Goal: Navigation & Orientation: Find specific page/section

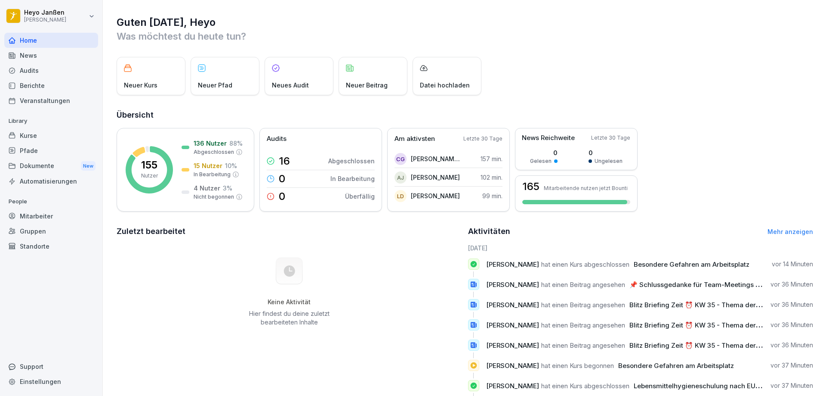
click at [23, 56] on div "News" at bounding box center [51, 55] width 94 height 15
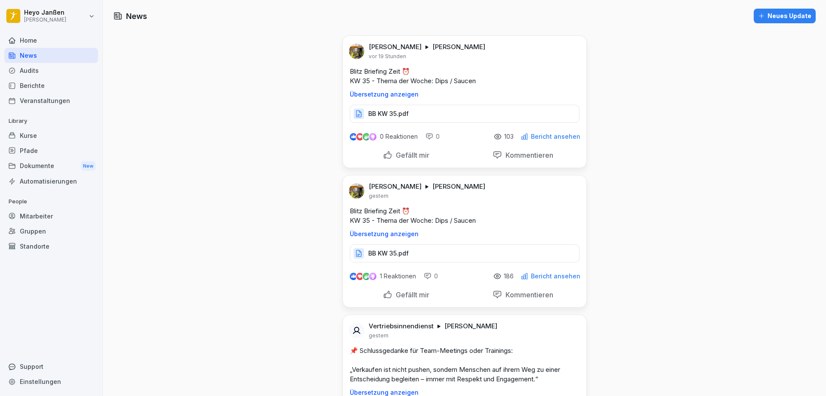
click at [39, 220] on div "Mitarbeiter" at bounding box center [51, 215] width 94 height 15
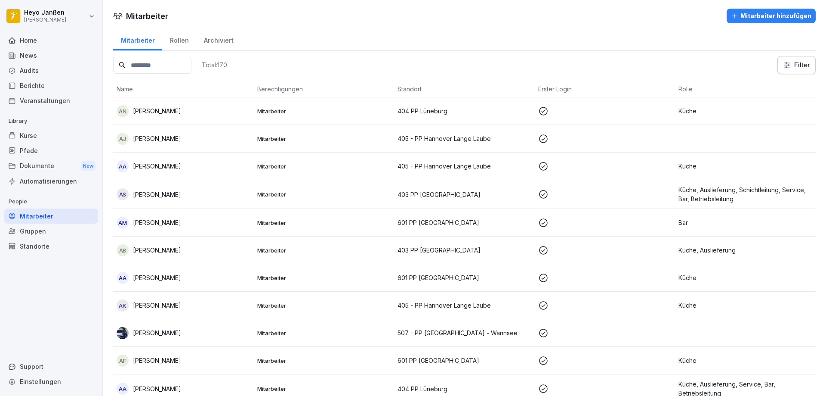
click at [67, 170] on div "Dokumente New" at bounding box center [51, 166] width 94 height 16
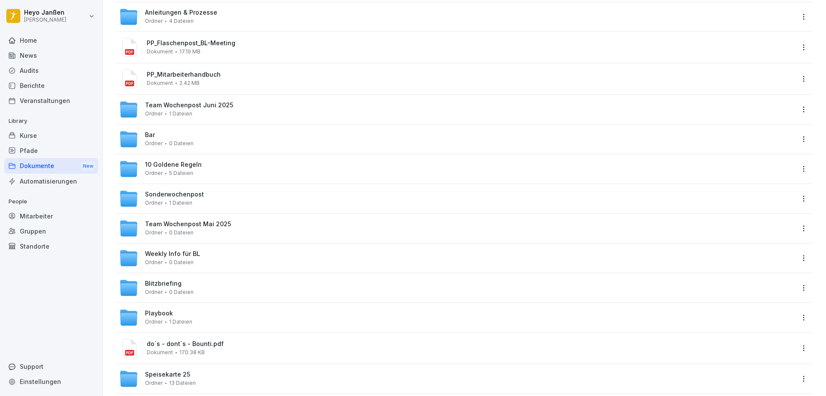
scroll to position [133, 0]
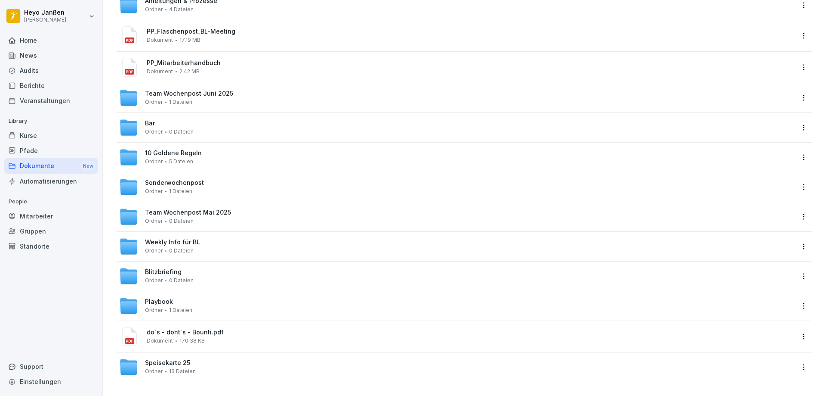
click at [229, 328] on span "do´s - dont´s - Bounti.pdf" at bounding box center [471, 331] width 648 height 7
click at [229, 322] on div at bounding box center [413, 198] width 826 height 396
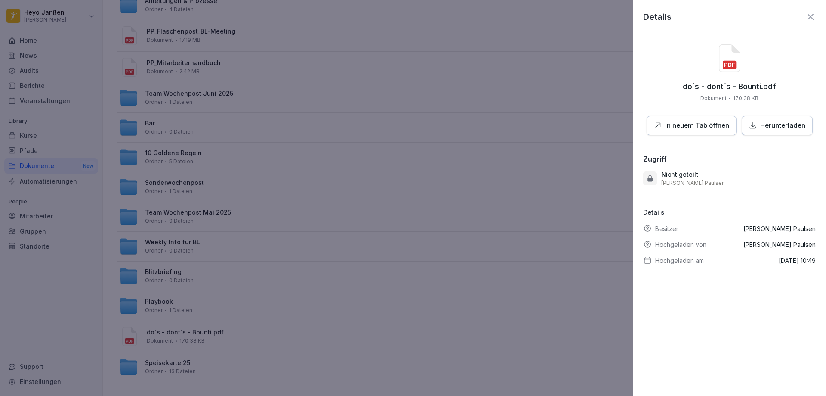
click at [806, 18] on icon at bounding box center [811, 17] width 10 height 10
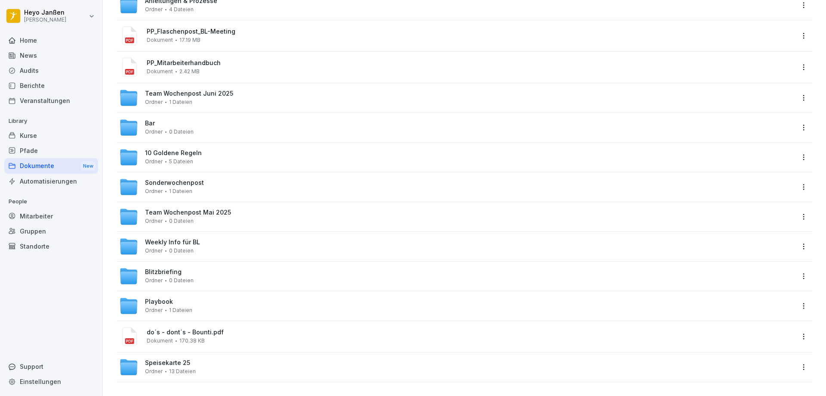
click at [195, 68] on span "2.42 MB" at bounding box center [189, 71] width 20 height 6
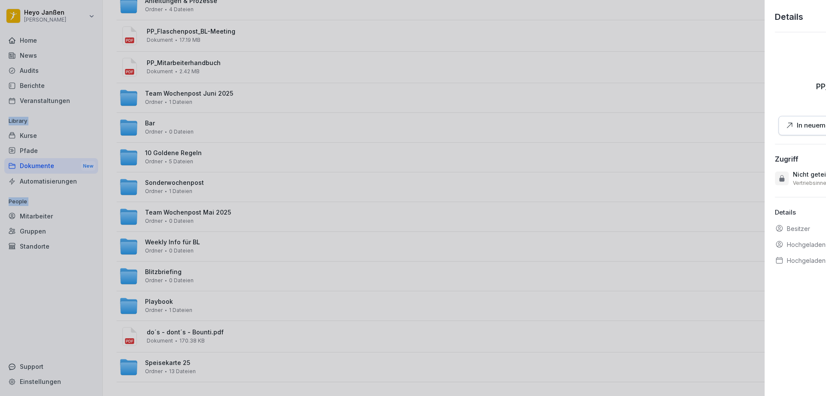
click at [195, 64] on div at bounding box center [413, 198] width 826 height 396
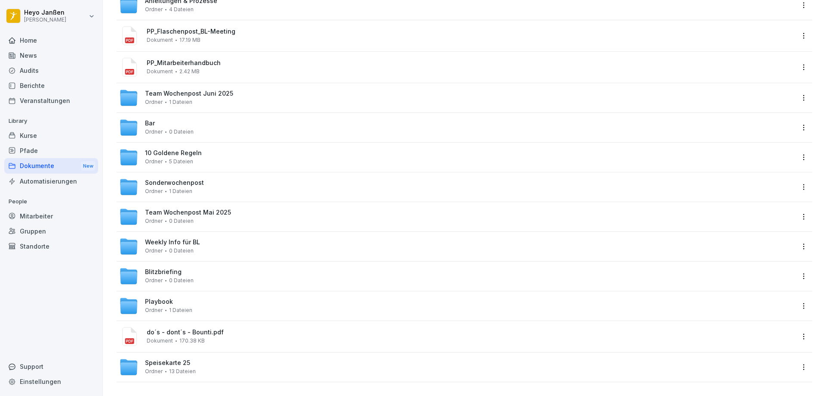
click at [215, 69] on div "PP_Mitarbeiterhandbuch Dokument 2.42 MB" at bounding box center [456, 67] width 675 height 21
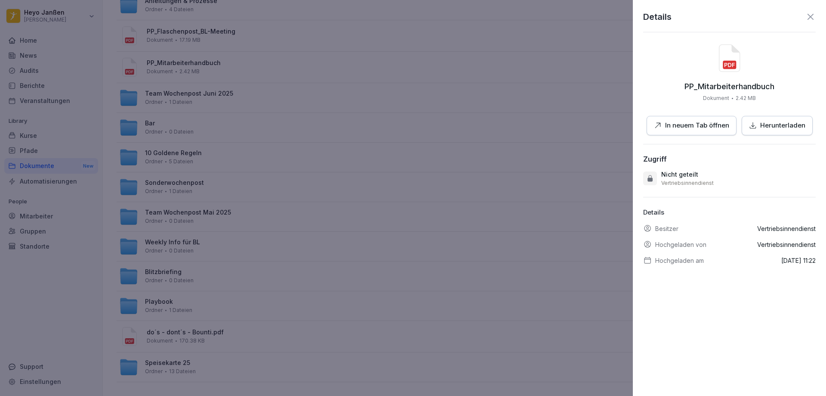
click at [712, 125] on p "In neuem Tab öffnen" at bounding box center [697, 126] width 64 height 10
click at [535, 96] on div at bounding box center [413, 198] width 826 height 396
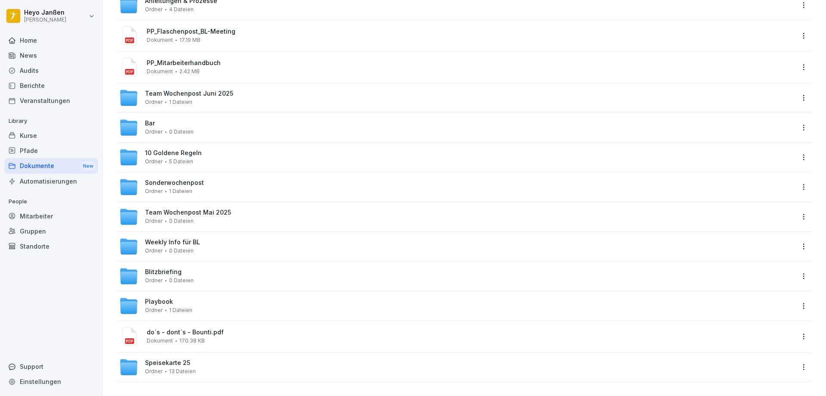
click at [257, 28] on span "PP_Flaschenpost_BL-Meeting" at bounding box center [471, 31] width 648 height 7
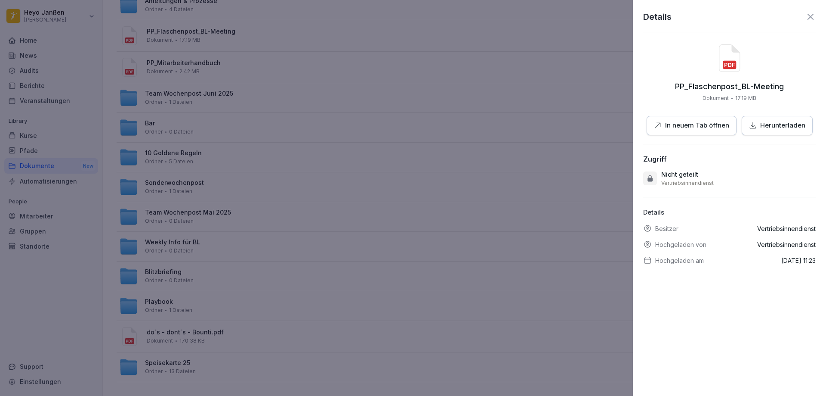
click at [236, 59] on div at bounding box center [413, 198] width 826 height 396
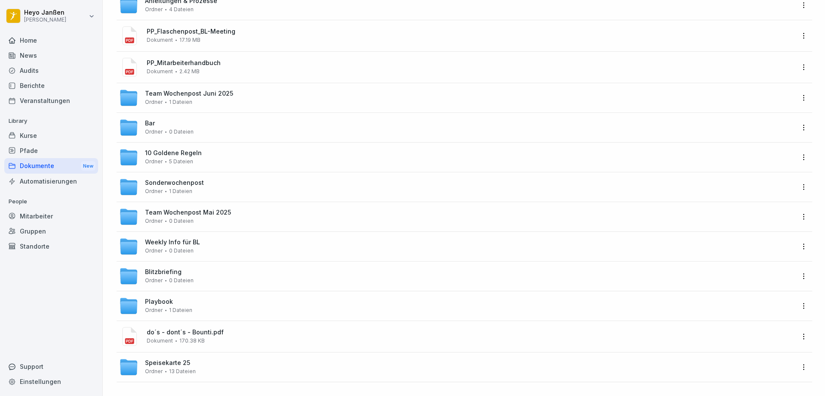
click at [236, 59] on span "PP_Mitarbeiterhandbuch" at bounding box center [471, 62] width 648 height 7
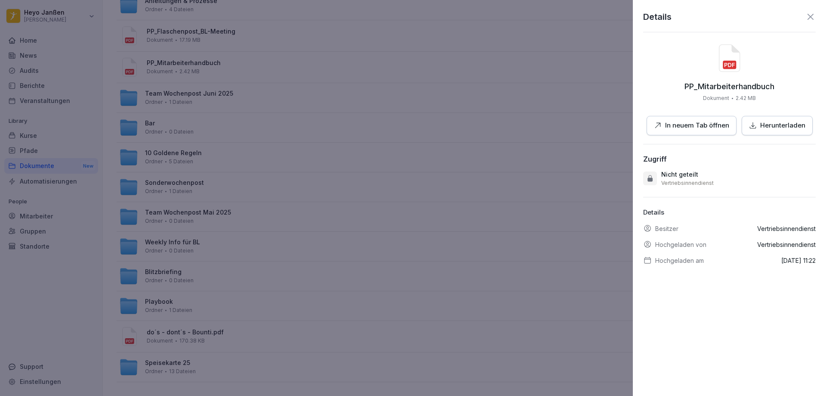
click at [250, 95] on div at bounding box center [413, 198] width 826 height 396
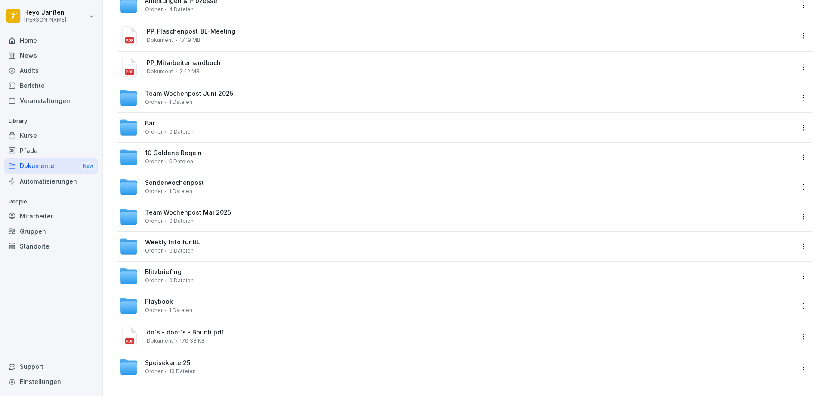
click at [34, 35] on div "Home" at bounding box center [51, 40] width 94 height 15
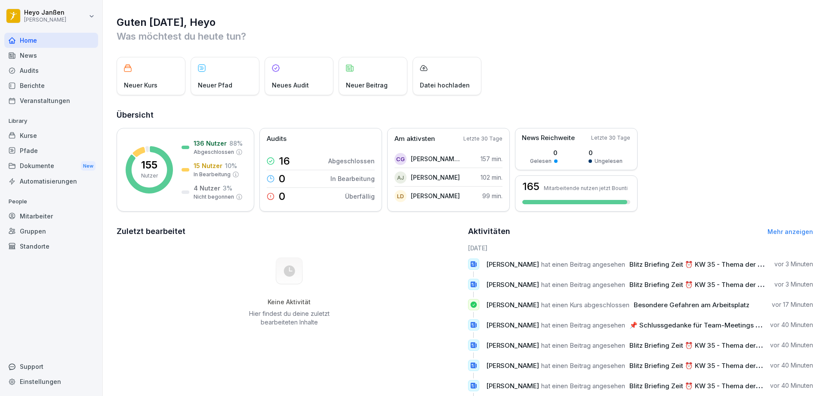
click at [90, 168] on div "New" at bounding box center [88, 166] width 15 height 10
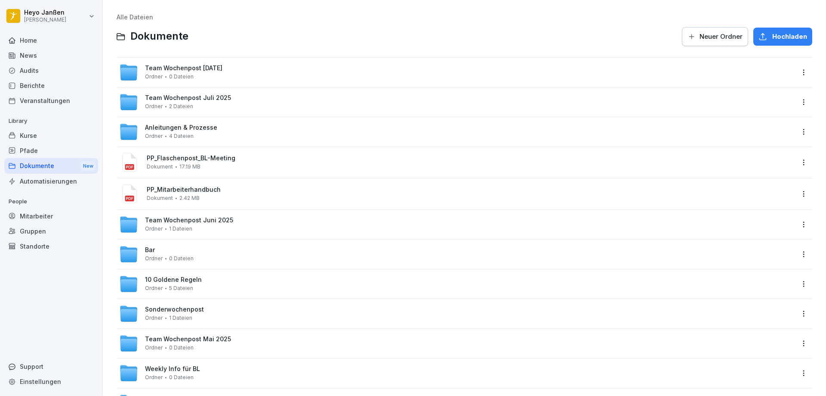
click at [40, 132] on div "Kurse" at bounding box center [51, 135] width 94 height 15
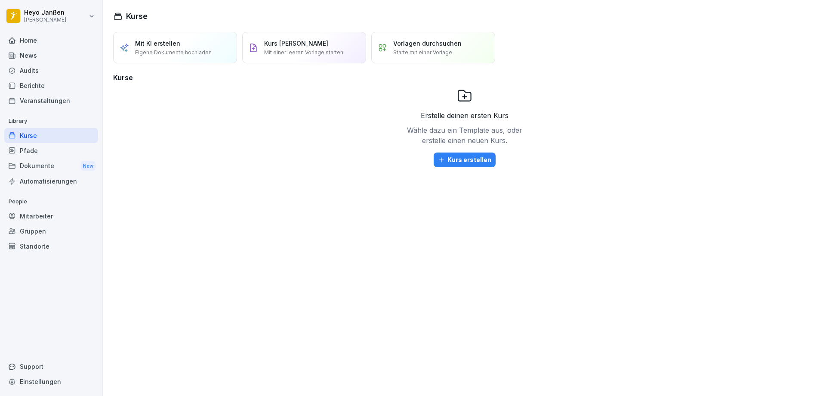
click at [54, 38] on div "Home" at bounding box center [51, 40] width 94 height 15
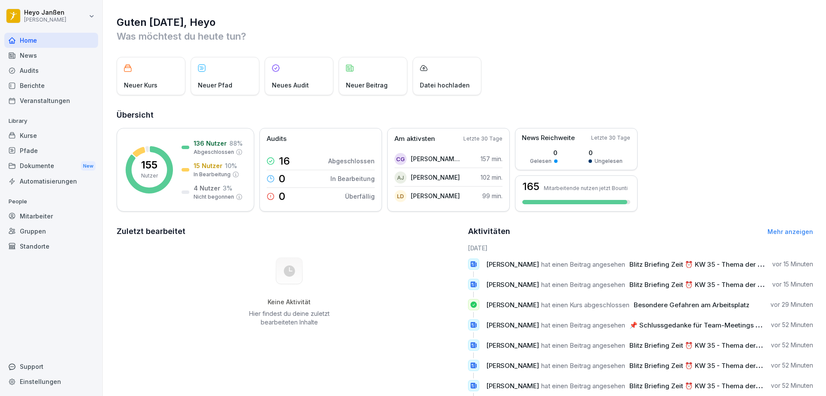
click at [41, 138] on div "Kurse" at bounding box center [51, 135] width 94 height 15
click at [35, 51] on div "News" at bounding box center [51, 55] width 94 height 15
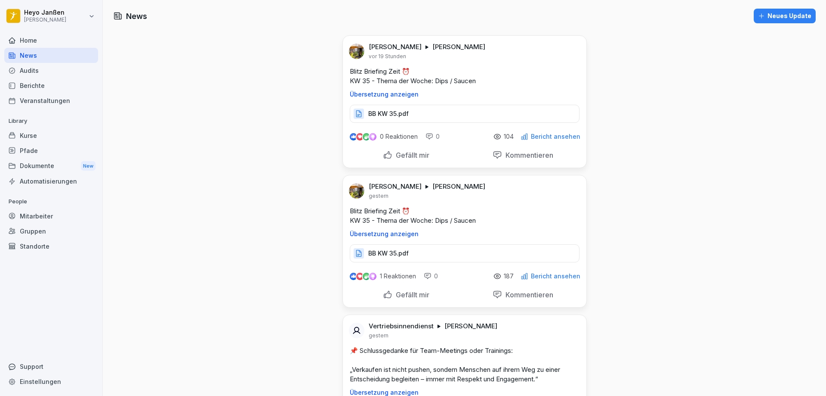
click at [39, 74] on div "Audits" at bounding box center [51, 70] width 94 height 15
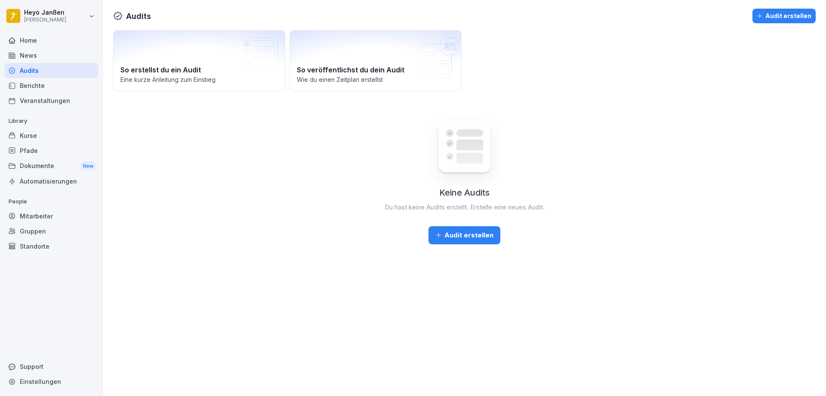
click at [37, 81] on div "Berichte" at bounding box center [51, 85] width 94 height 15
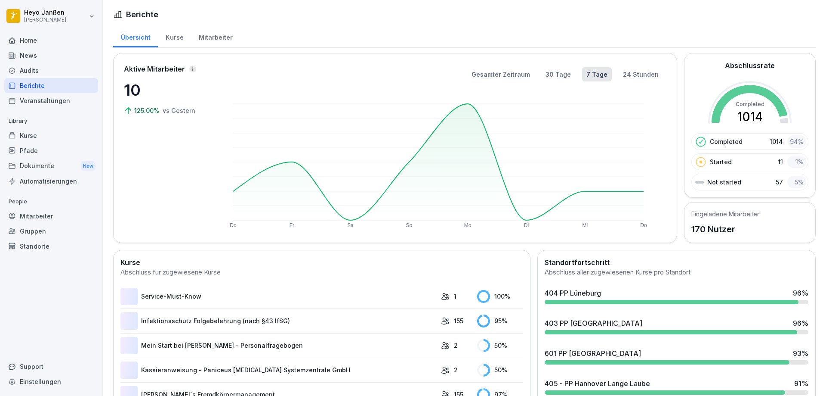
click at [37, 83] on div "Berichte" at bounding box center [51, 85] width 94 height 15
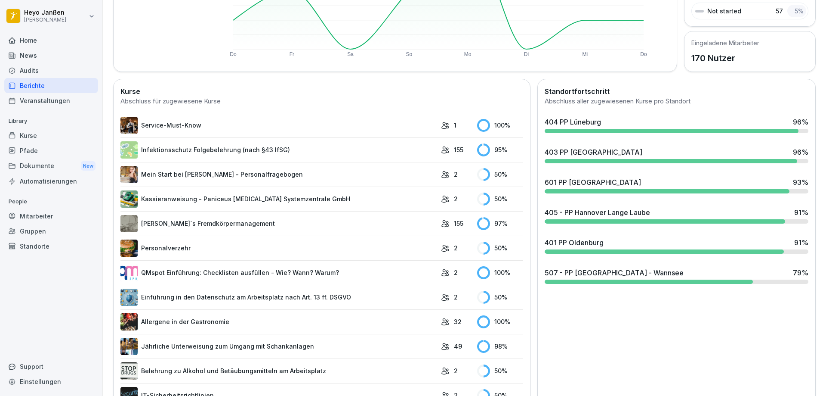
scroll to position [172, 0]
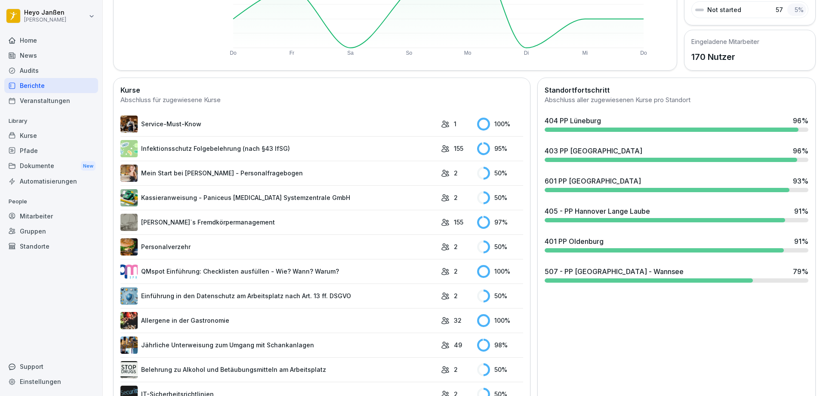
click at [44, 222] on div "Mitarbeiter" at bounding box center [51, 215] width 94 height 15
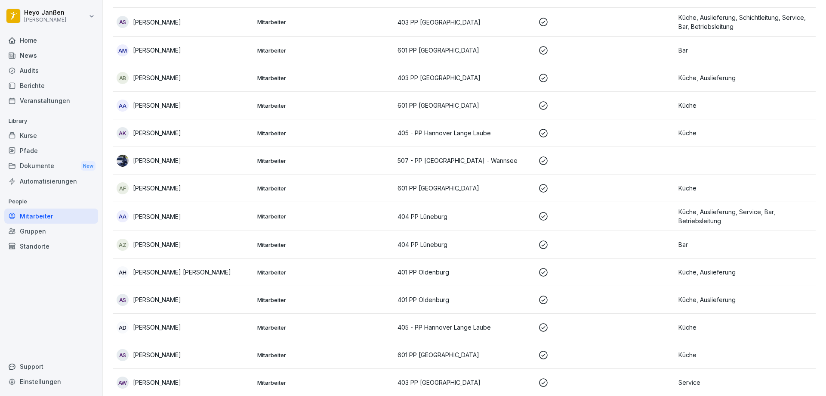
scroll to position [9, 0]
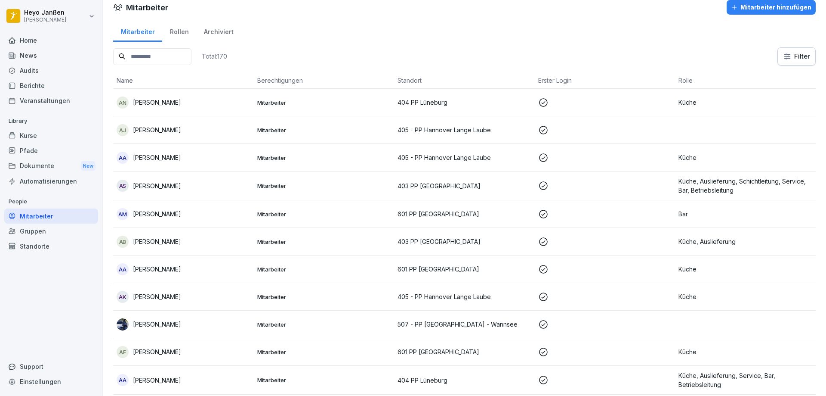
click at [182, 31] on div "Rollen" at bounding box center [179, 31] width 34 height 22
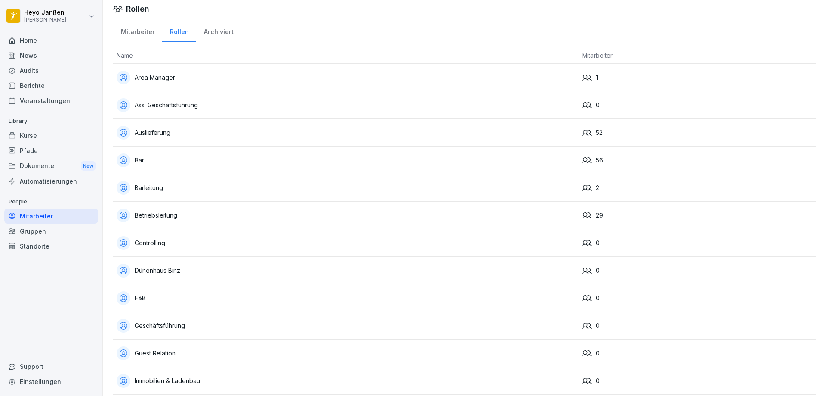
click at [141, 37] on div "Mitarbeiter" at bounding box center [137, 31] width 49 height 22
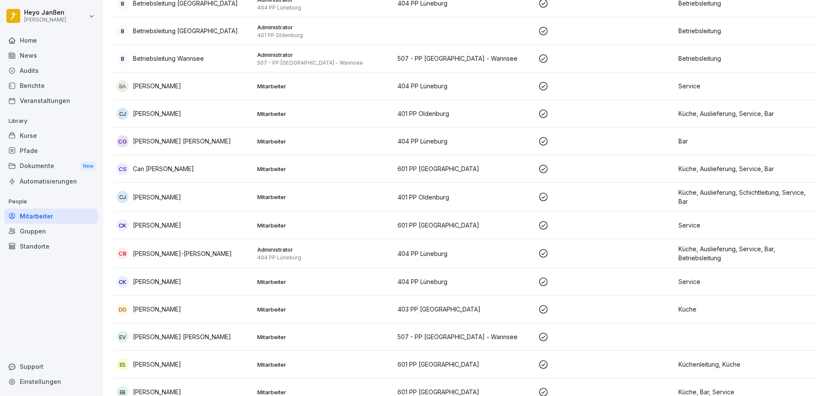
scroll to position [869, 0]
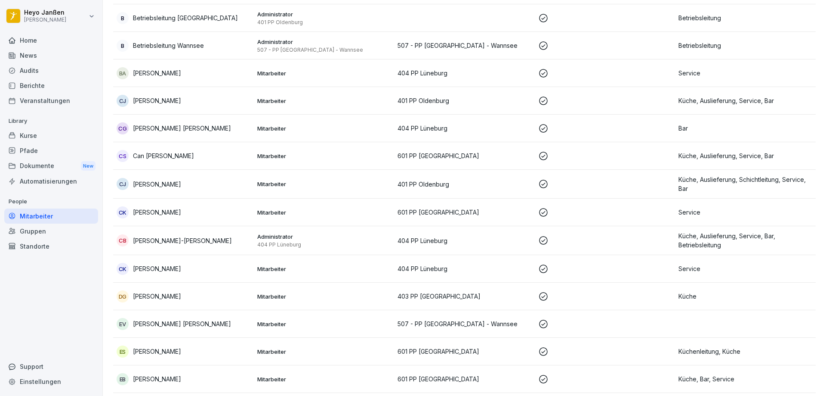
click at [154, 294] on p "[PERSON_NAME]" at bounding box center [157, 295] width 48 height 9
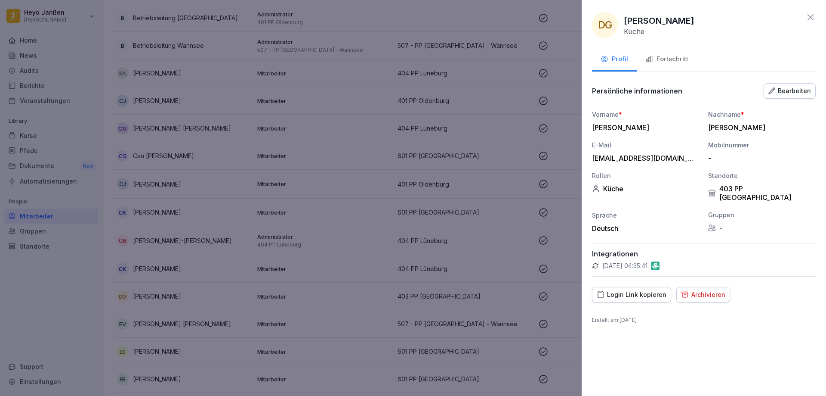
click at [669, 58] on div "Fortschritt" at bounding box center [667, 59] width 43 height 10
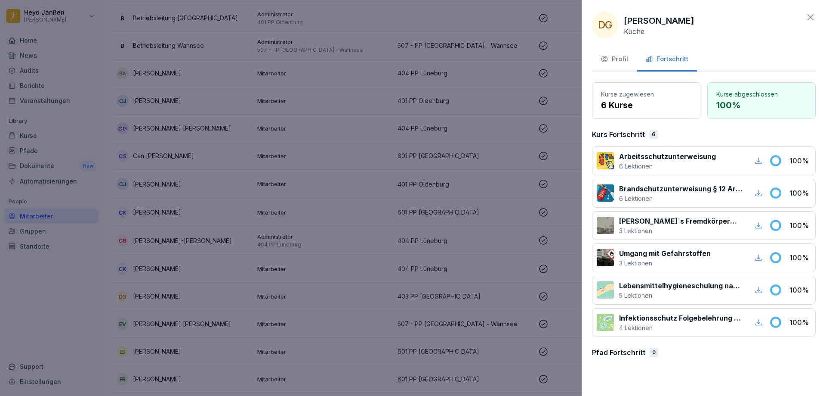
click at [810, 20] on icon at bounding box center [811, 17] width 10 height 10
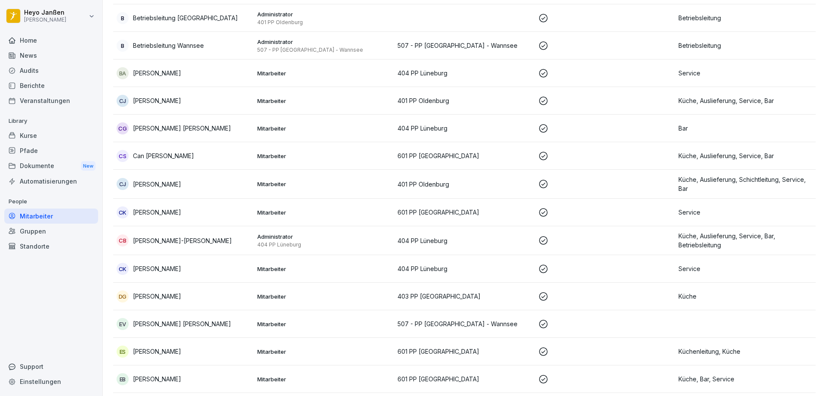
click at [32, 46] on div "Home" at bounding box center [51, 40] width 94 height 15
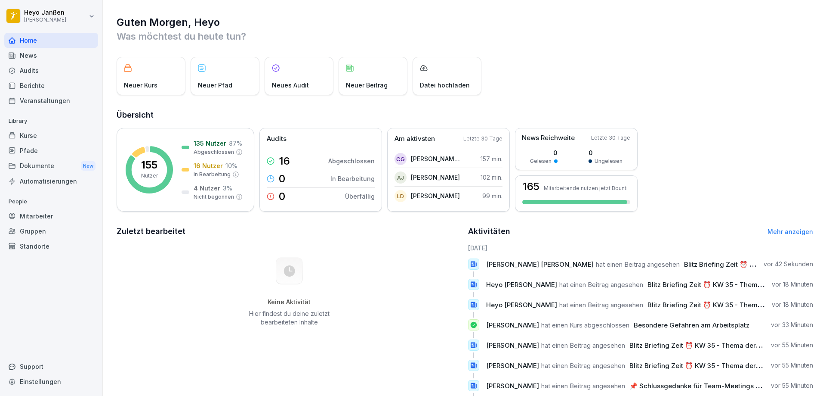
click at [31, 210] on div "Mitarbeiter" at bounding box center [51, 215] width 94 height 15
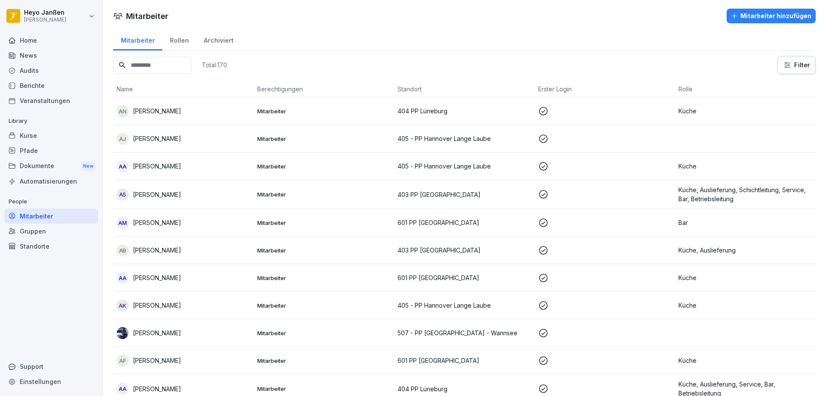
click at [784, 15] on div "Mitarbeiter hinzufügen" at bounding box center [771, 15] width 80 height 9
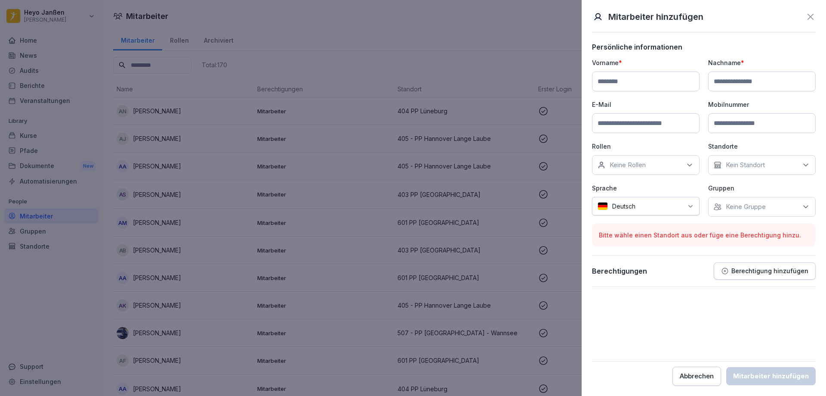
click at [811, 15] on icon at bounding box center [811, 17] width 10 height 10
